Goal: Check status

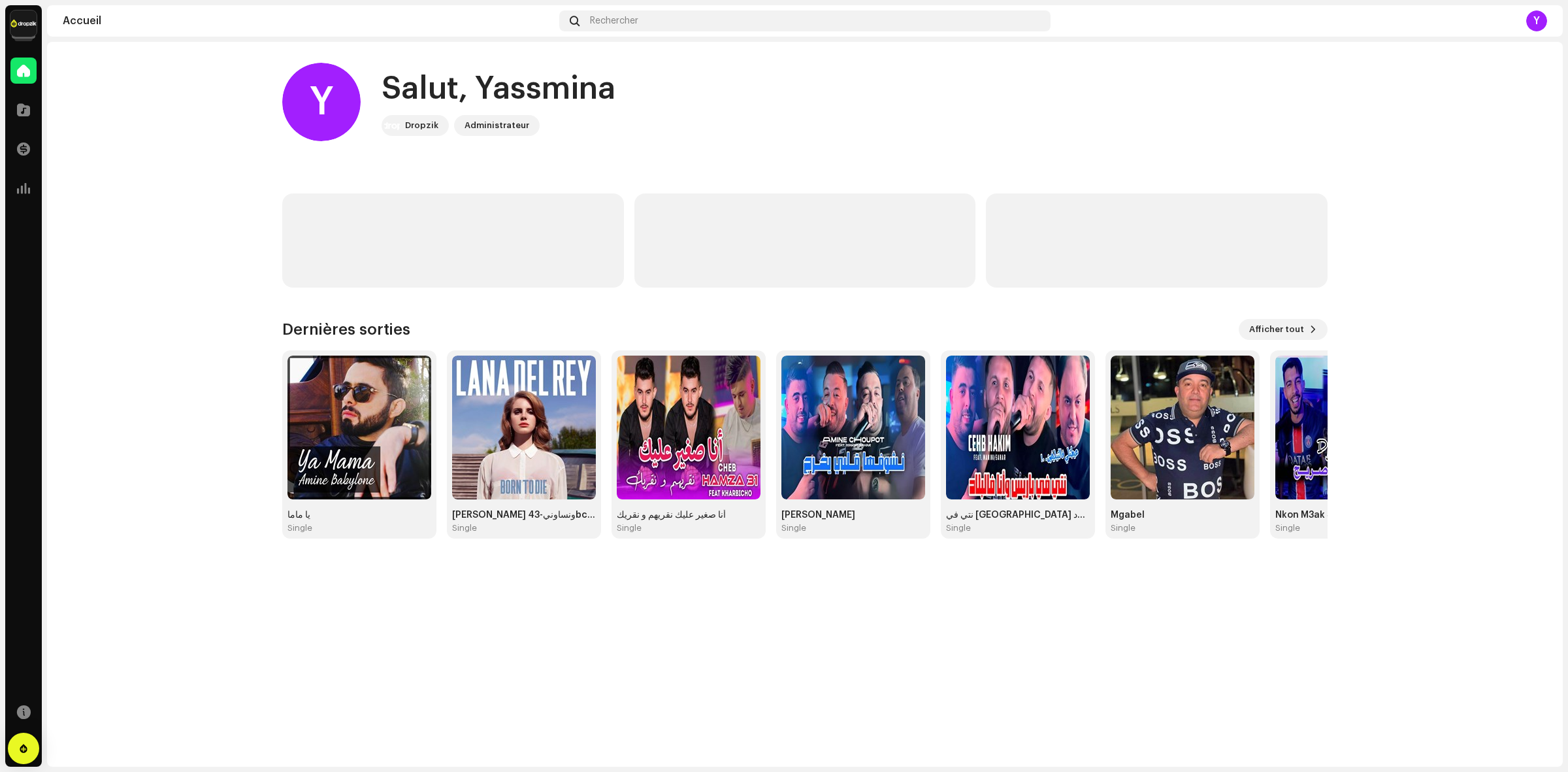
click at [11, 22] on img at bounding box center [24, 24] width 26 height 26
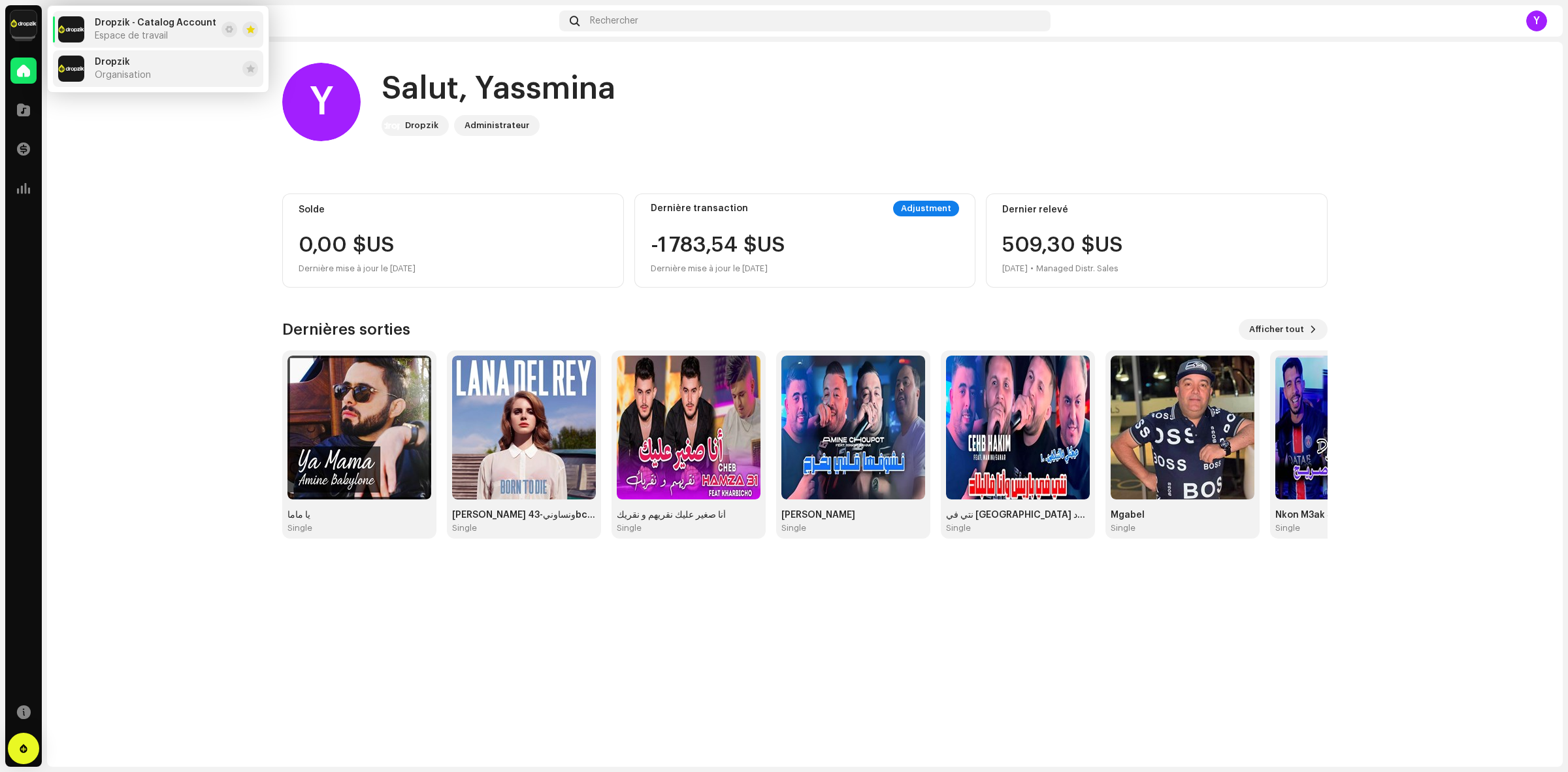
click at [102, 70] on span "Organisation" at bounding box center [122, 75] width 57 height 11
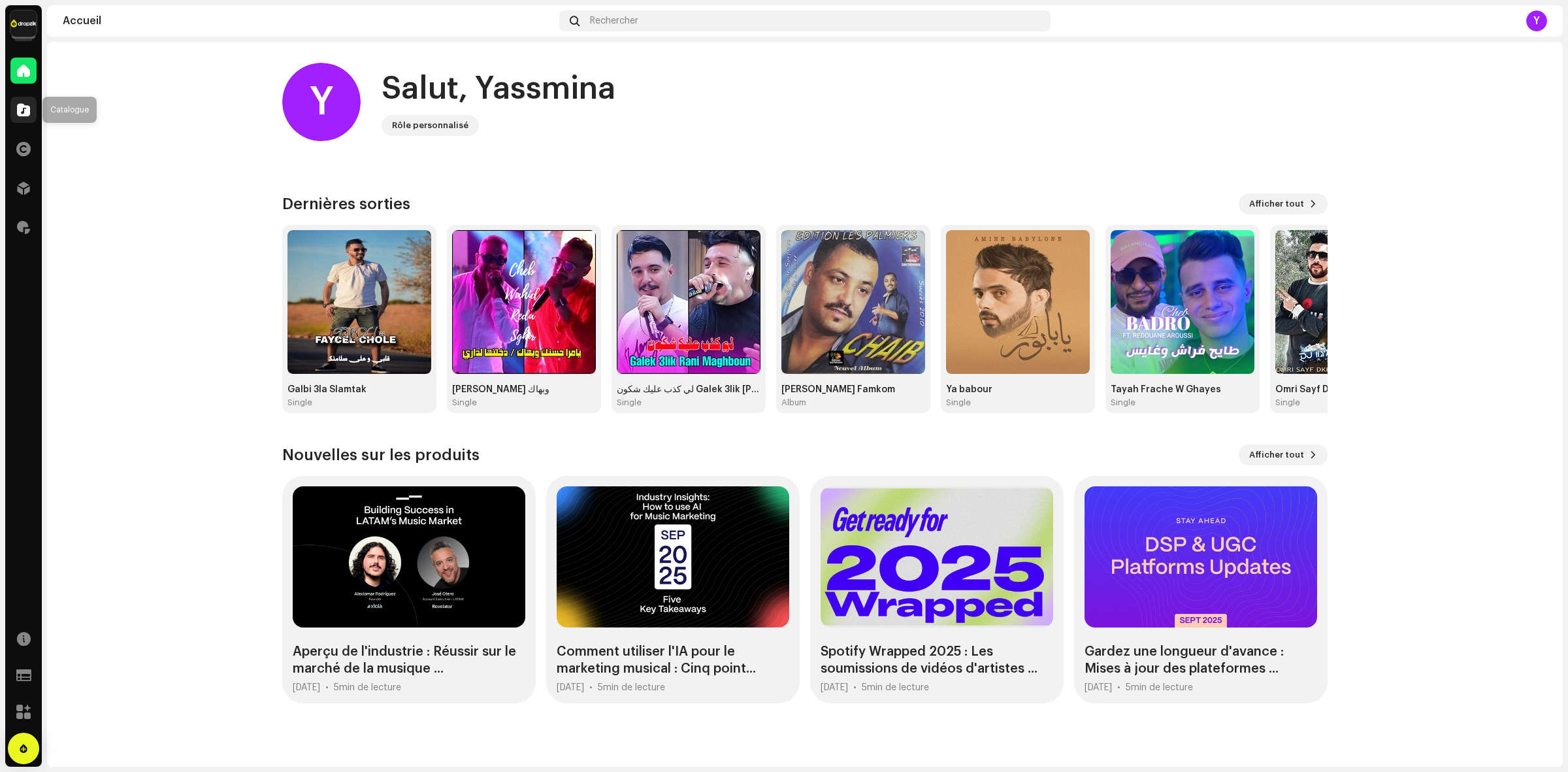
click at [33, 109] on div at bounding box center [24, 109] width 26 height 26
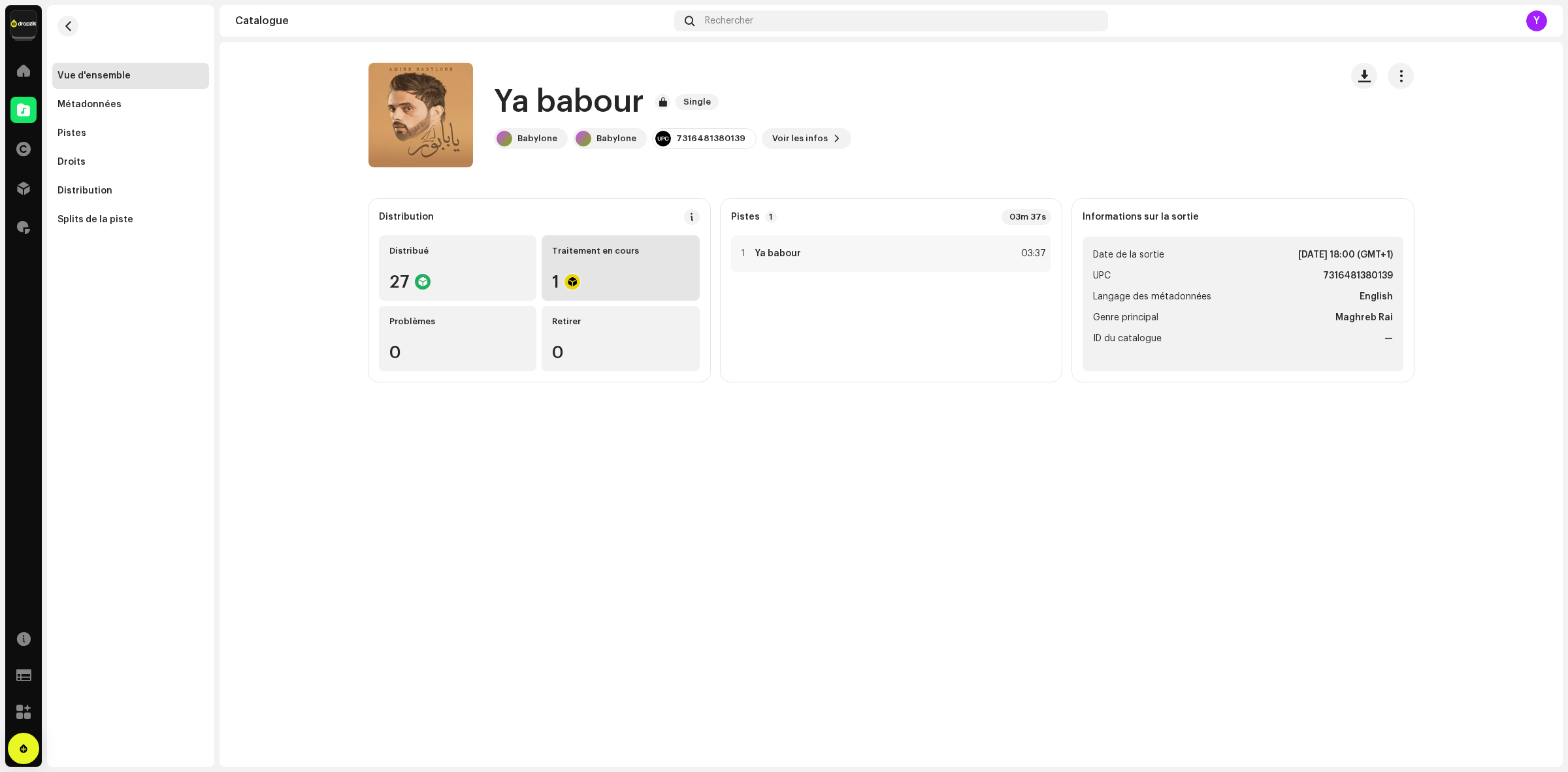
click at [607, 288] on div "1" at bounding box center [621, 281] width 137 height 17
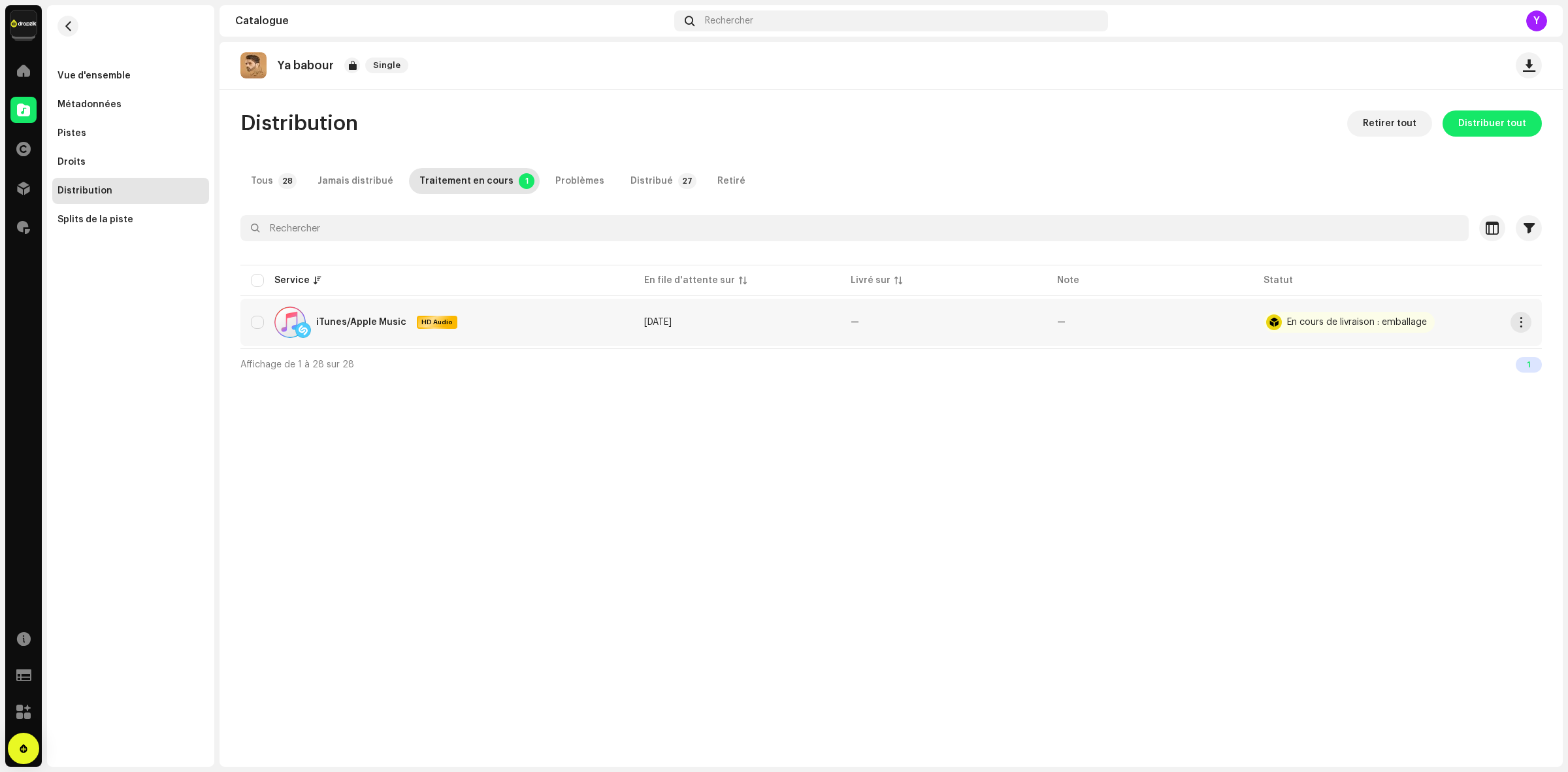
click at [1306, 322] on div "En cours de livraison : emballage" at bounding box center [1356, 322] width 140 height 9
click at [1520, 332] on button "button" at bounding box center [1520, 322] width 21 height 21
click at [400, 319] on div "iTunes/Apple Music" at bounding box center [361, 322] width 90 height 9
click at [298, 329] on div at bounding box center [303, 330] width 16 height 16
click at [96, 138] on div "Pistes" at bounding box center [130, 133] width 146 height 11
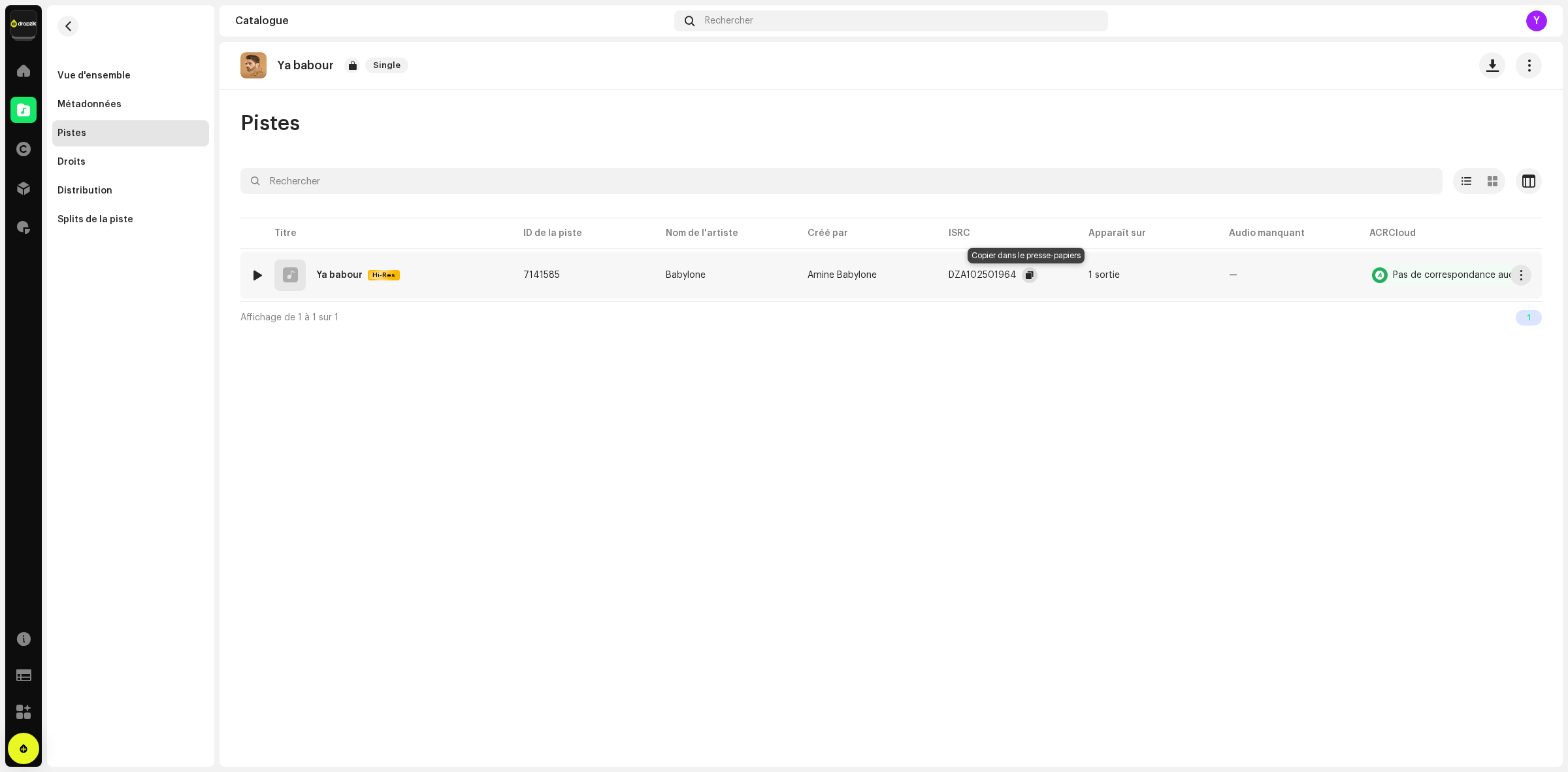
click at [1026, 278] on span "button" at bounding box center [1030, 275] width 8 height 11
click at [85, 77] on div "Vue d'ensemble" at bounding box center [94, 76] width 73 height 11
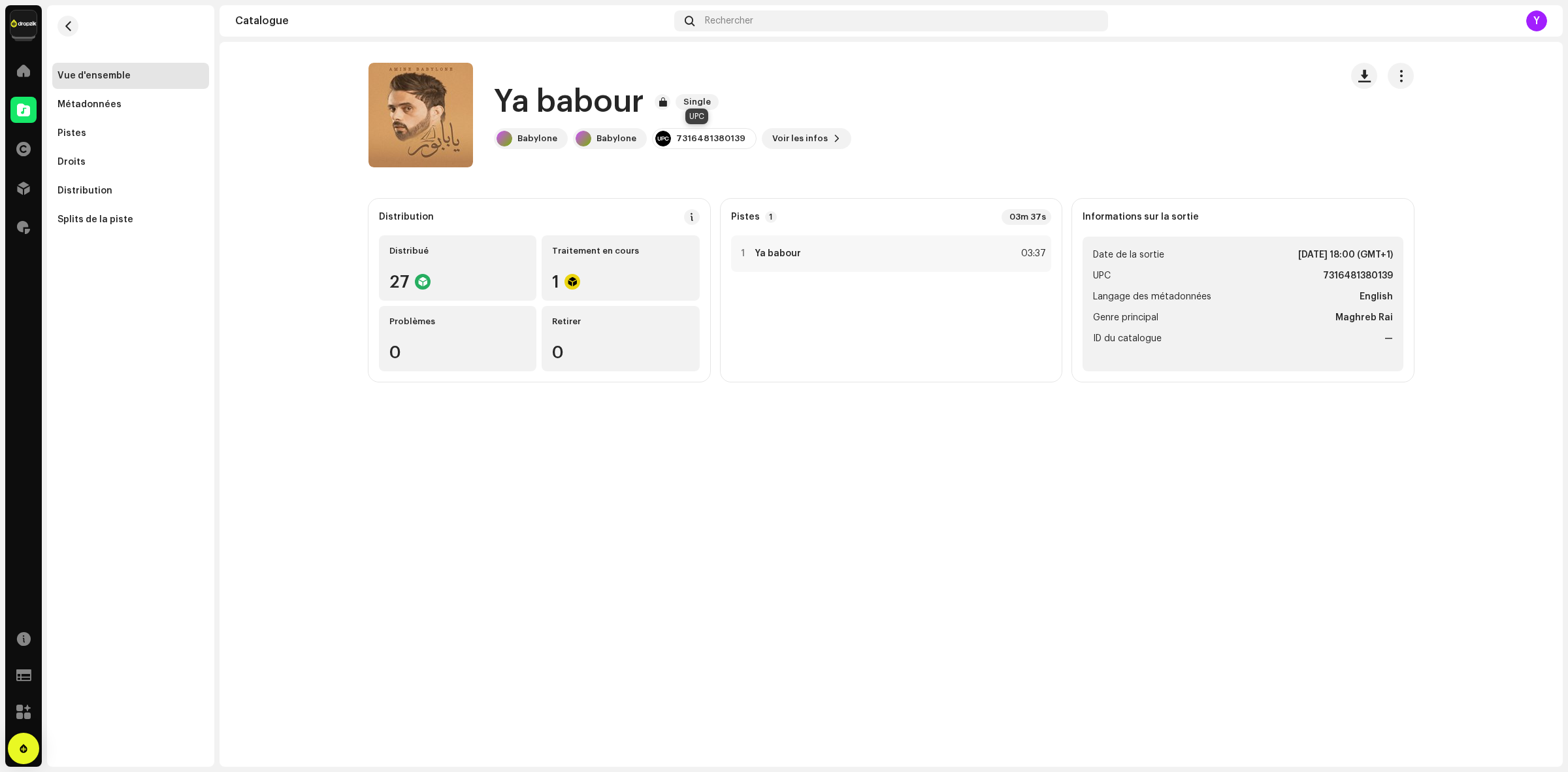
click at [694, 139] on div "7316481380139" at bounding box center [711, 138] width 70 height 11
copy re-o-release-hero "7316481380139 Voir les infos"
